Goal: Task Accomplishment & Management: Use online tool/utility

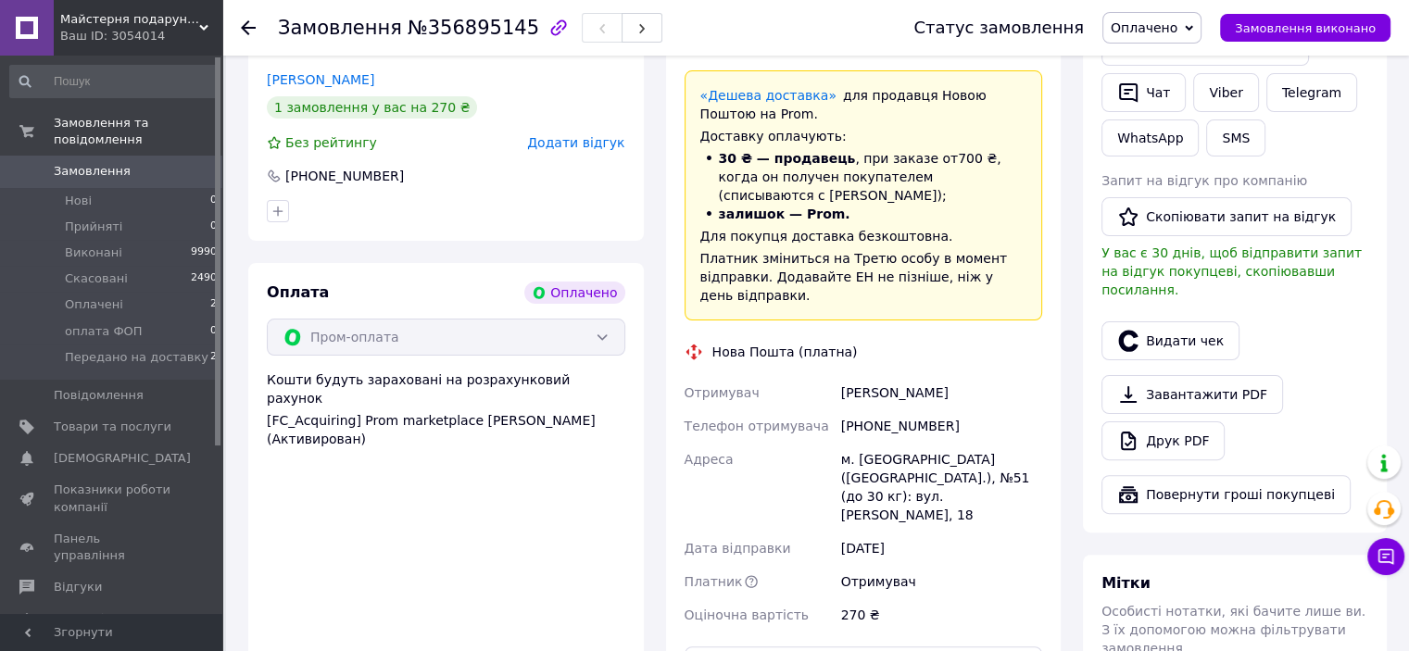
scroll to position [566, 0]
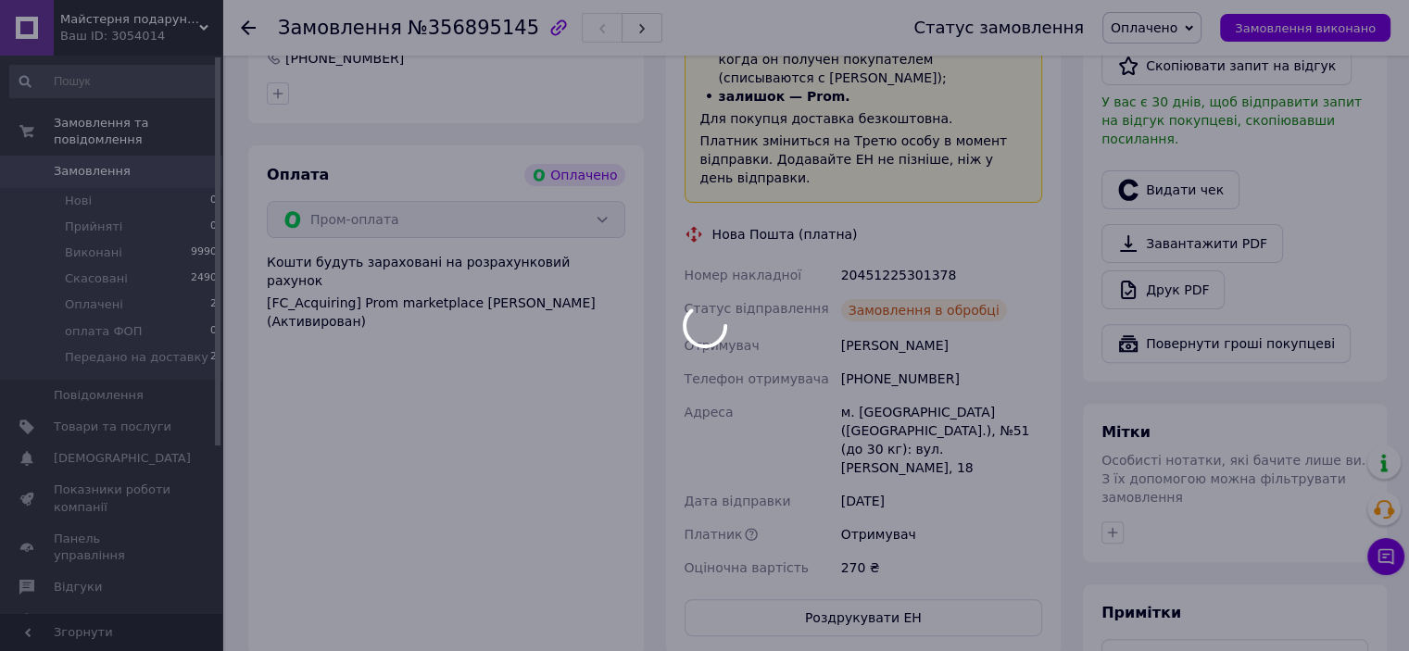
click at [892, 238] on div at bounding box center [704, 325] width 1409 height 651
click at [893, 238] on div at bounding box center [704, 325] width 1409 height 651
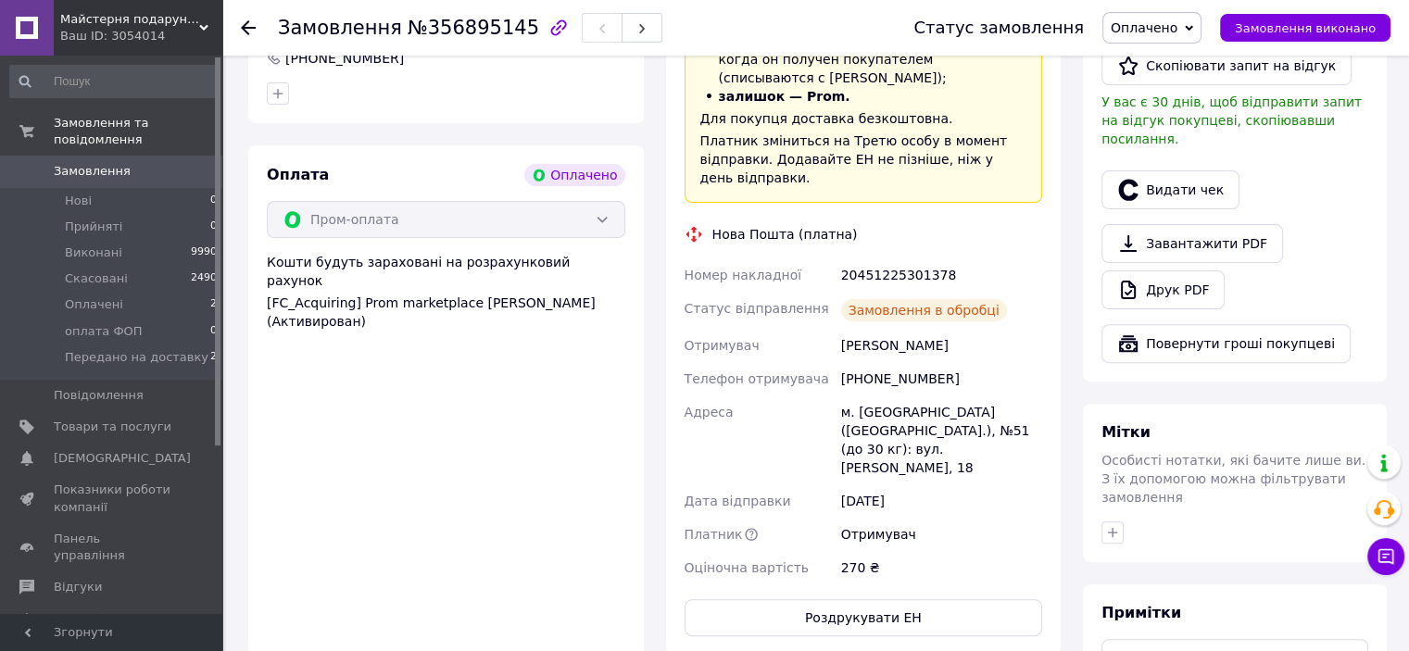
click at [893, 258] on div "20451225301378" at bounding box center [941, 274] width 208 height 33
copy div "20451225301378"
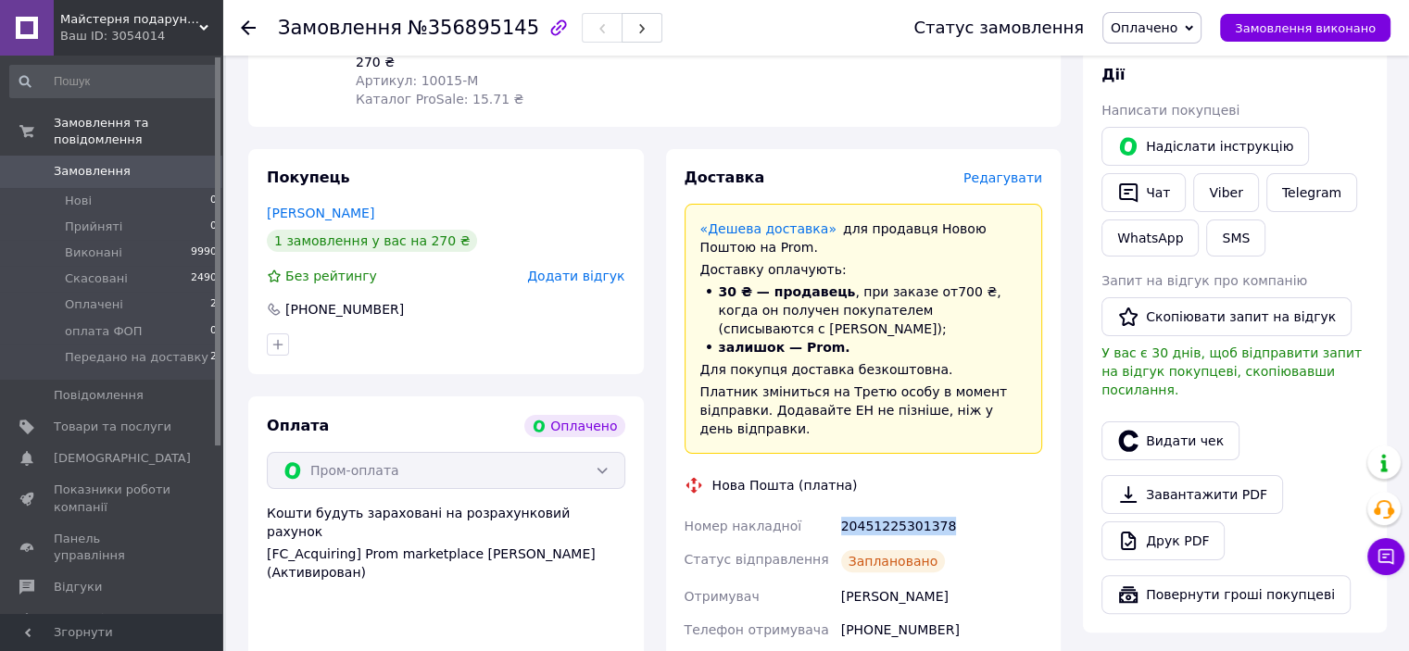
scroll to position [311, 0]
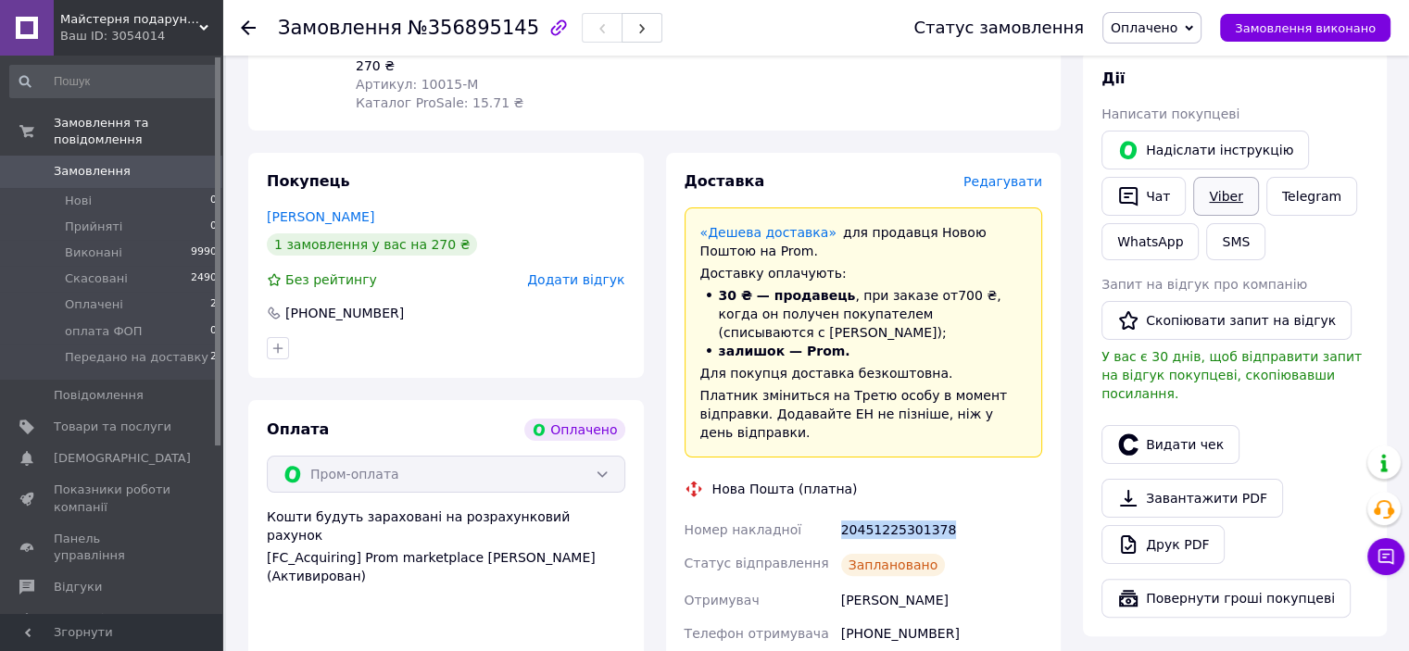
click at [1219, 196] on link "Viber" at bounding box center [1225, 196] width 65 height 39
click at [1339, 440] on div "Видати чек" at bounding box center [1235, 444] width 274 height 46
click at [904, 513] on div "20451225301378" at bounding box center [941, 529] width 208 height 33
copy div "20451225301378"
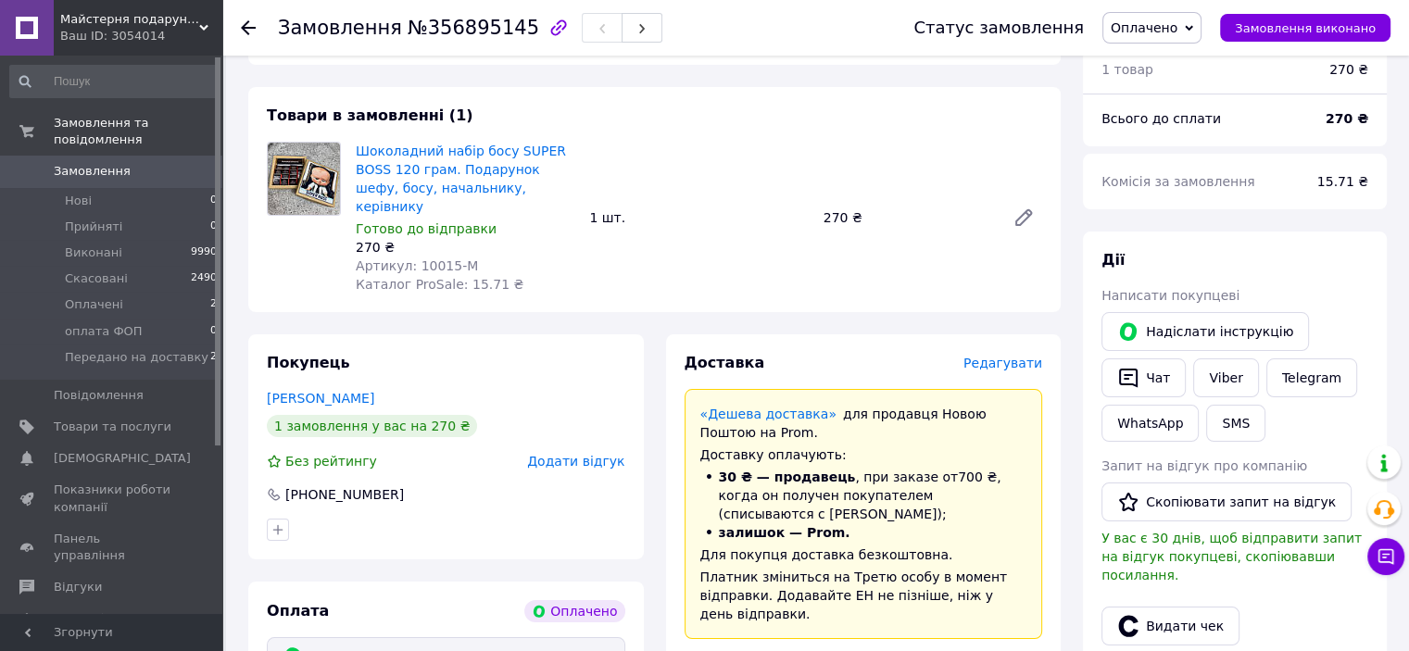
scroll to position [129, 0]
click at [1376, 353] on div "[PERSON_NAME] покупцеві   [PERSON_NAME] інструкцію   Чат Viber Telegram WhatsAp…" at bounding box center [1235, 525] width 304 height 586
click at [1201, 38] on span "Оплачено" at bounding box center [1151, 27] width 99 height 31
click at [1199, 173] on li "Передано на доставку" at bounding box center [1184, 176] width 162 height 28
